Goal: Task Accomplishment & Management: Use online tool/utility

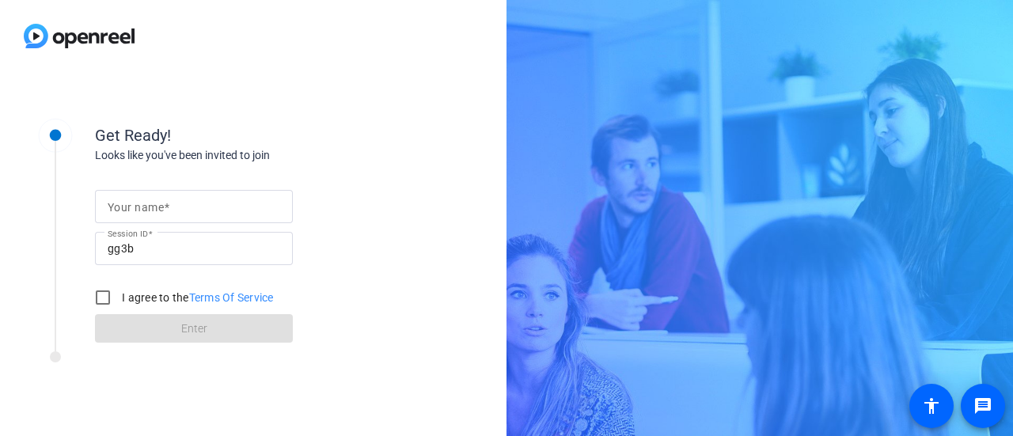
click at [235, 204] on input "Your name" at bounding box center [194, 206] width 172 height 19
type input "[PERSON_NAME]"
click at [109, 293] on input "I agree to the Terms Of Service" at bounding box center [103, 298] width 32 height 32
checkbox input "true"
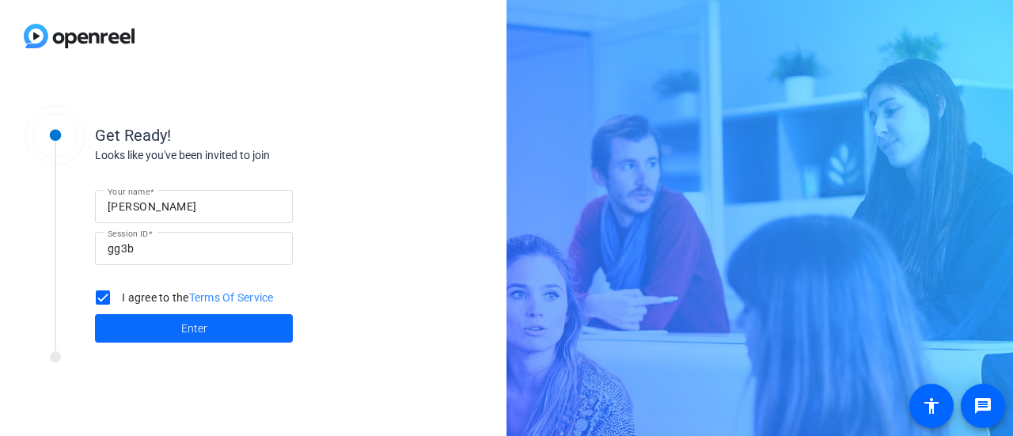
click at [181, 333] on span "Enter" at bounding box center [194, 328] width 26 height 17
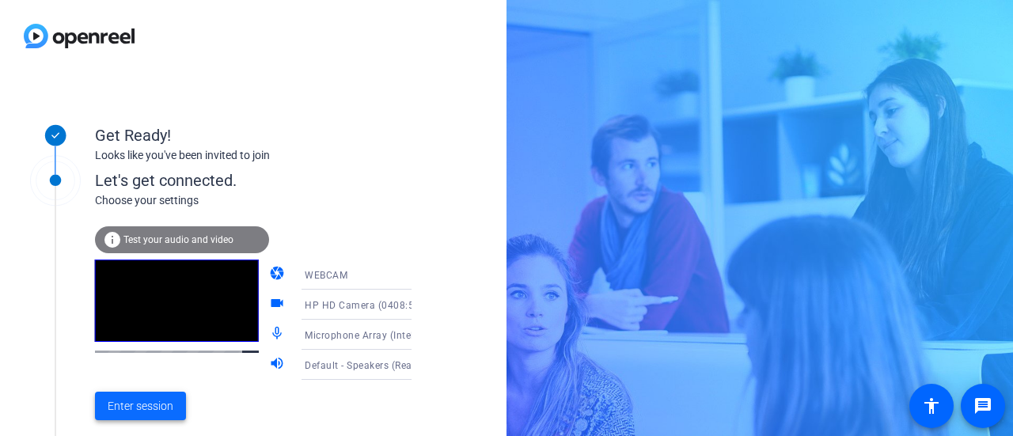
click at [142, 405] on span "Enter session" at bounding box center [141, 406] width 66 height 17
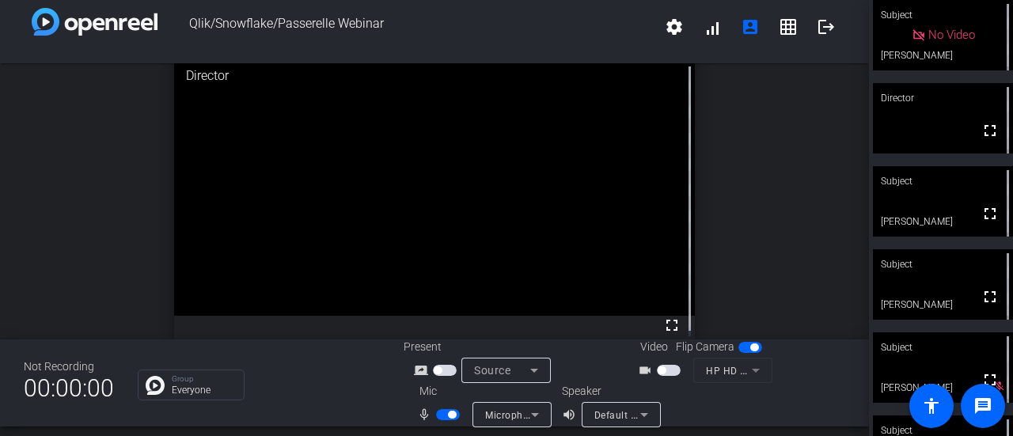
scroll to position [18, 0]
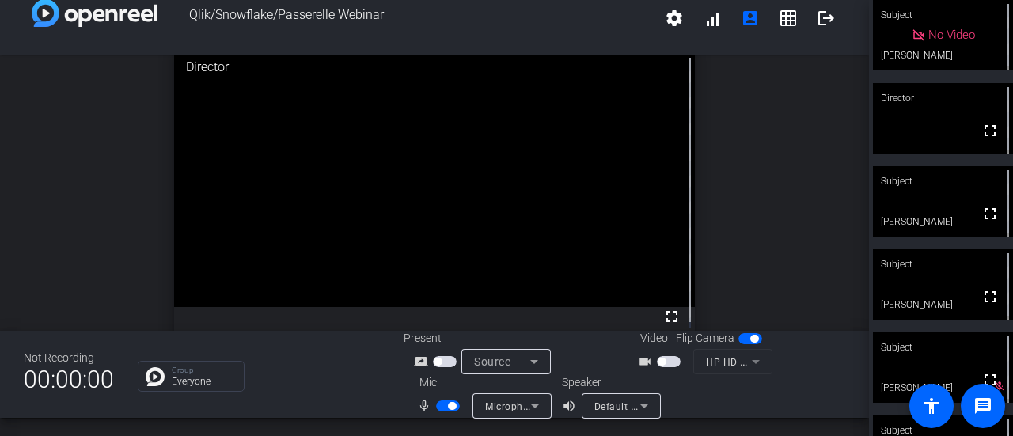
click at [672, 361] on span "button" at bounding box center [669, 361] width 24 height 11
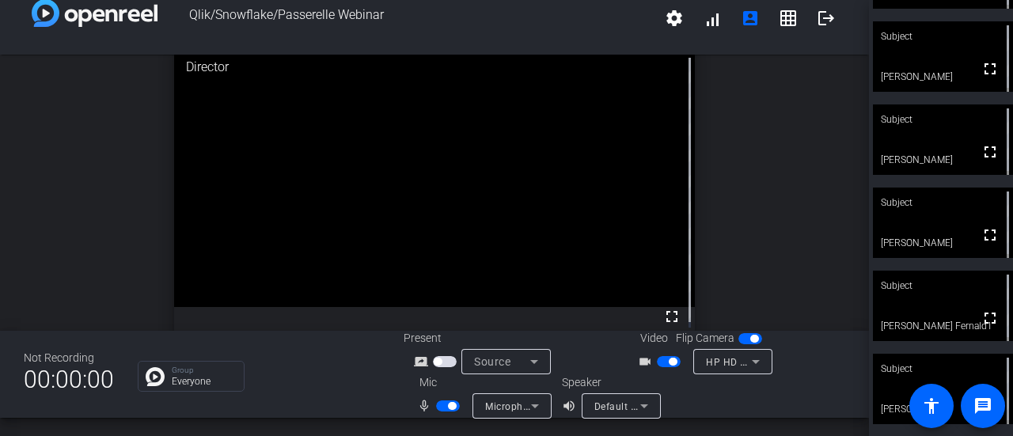
scroll to position [146, 0]
click at [801, 195] on div "open_in_new Director fullscreen" at bounding box center [434, 193] width 869 height 276
click at [816, 192] on div "open_in_new Director fullscreen" at bounding box center [434, 193] width 869 height 276
